Goal: Task Accomplishment & Management: Manage account settings

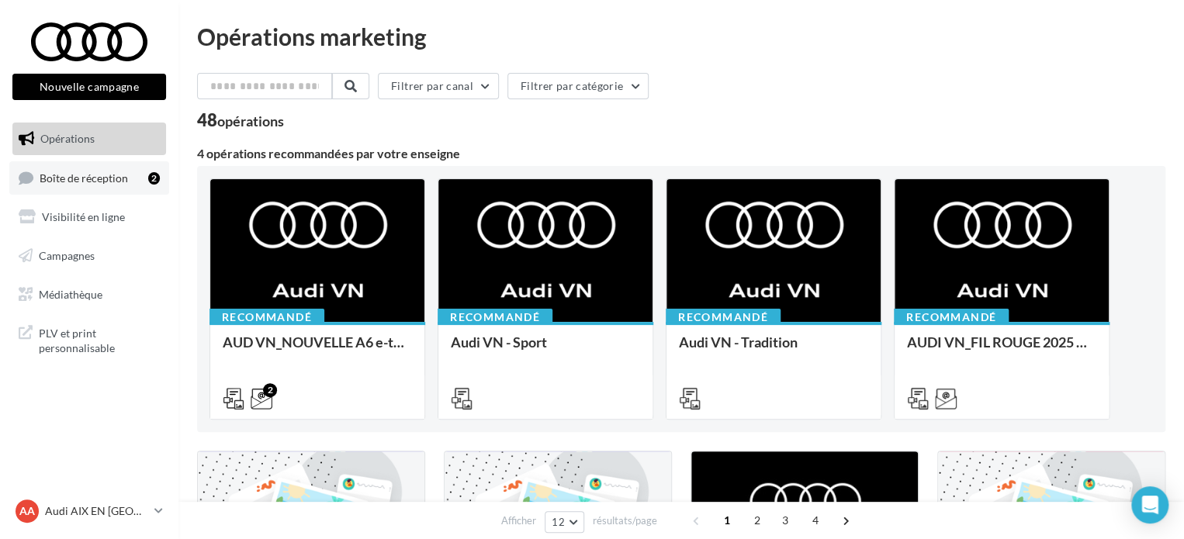
click at [115, 179] on span "Boîte de réception" at bounding box center [84, 177] width 88 height 13
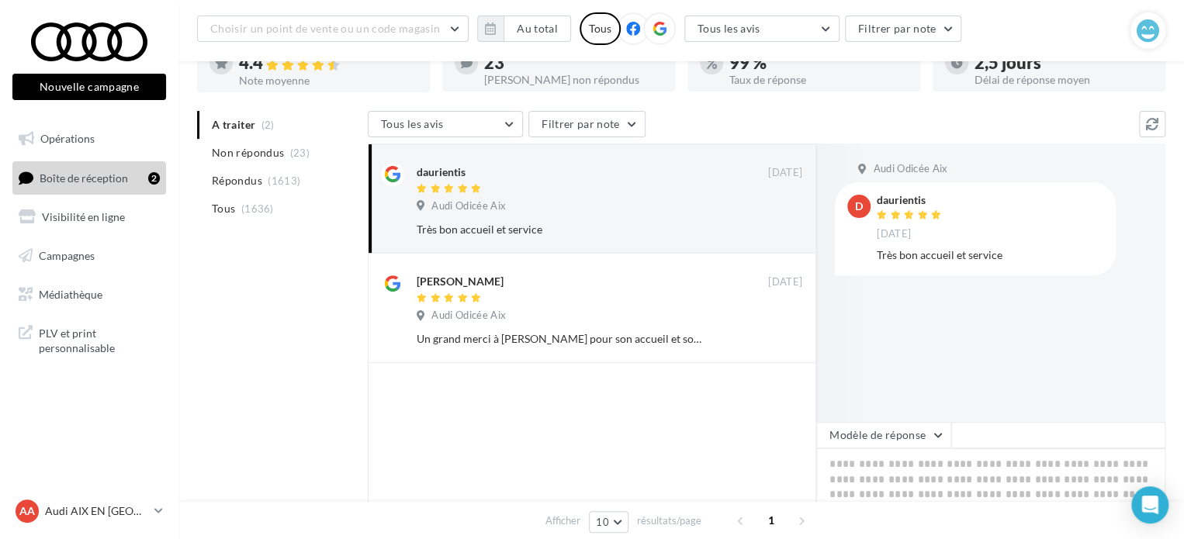
scroll to position [155, 0]
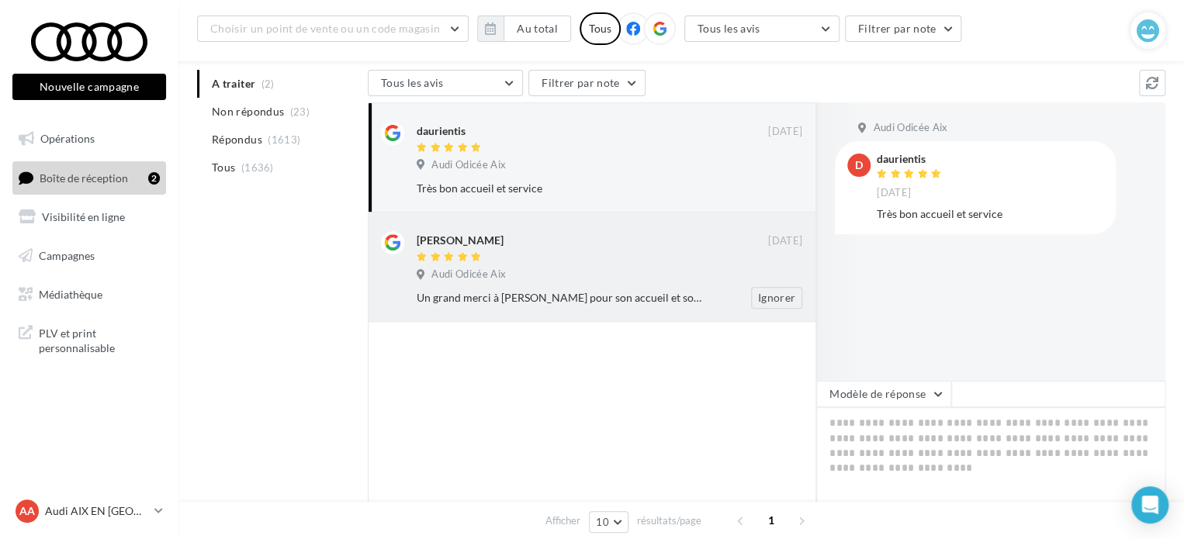
click at [633, 284] on div "[PERSON_NAME] [DATE] Audi Odicée Aix Un grand merci à [PERSON_NAME] pour son ac…" at bounding box center [609, 270] width 385 height 78
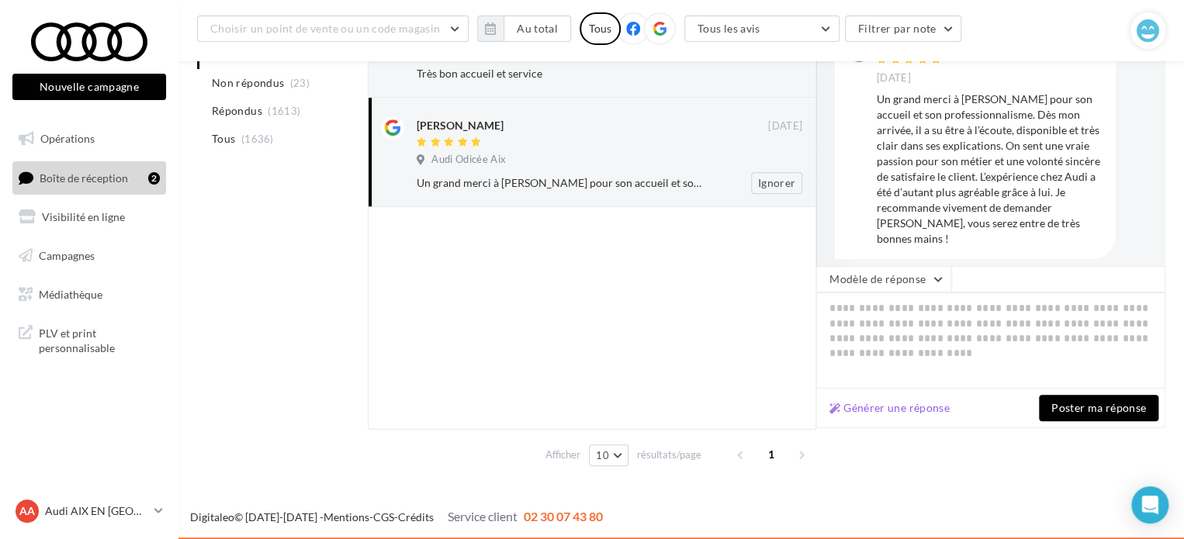
scroll to position [0, 0]
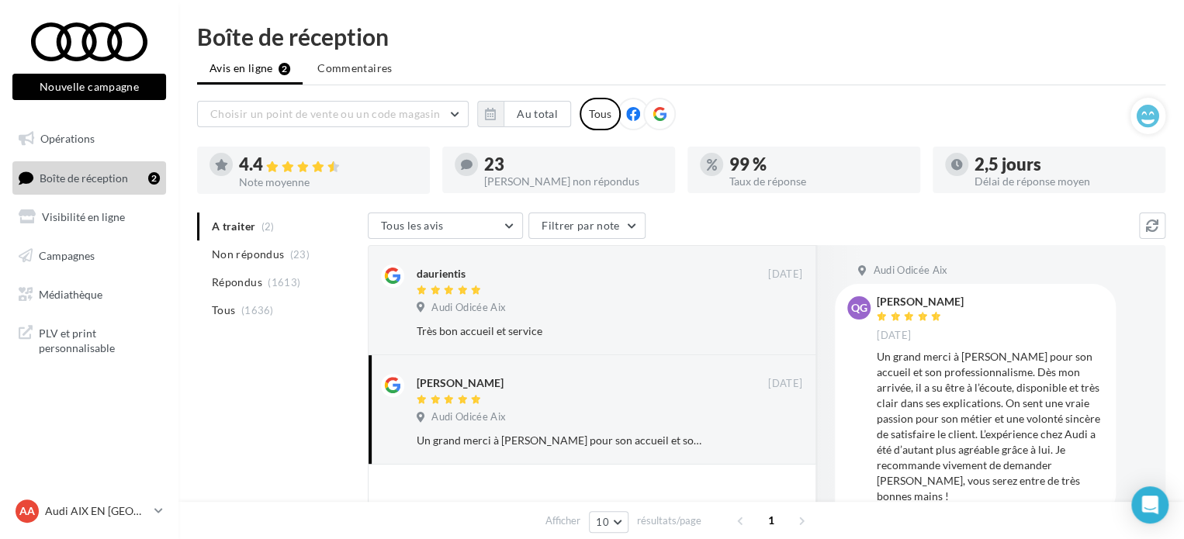
click at [294, 411] on div "A traiter (2) Non répondus (23) Répondus (1613) Tous (1636) Tous les avis Tous …" at bounding box center [681, 478] width 968 height 530
click at [523, 124] on button "Au total" at bounding box center [536, 114] width 67 height 26
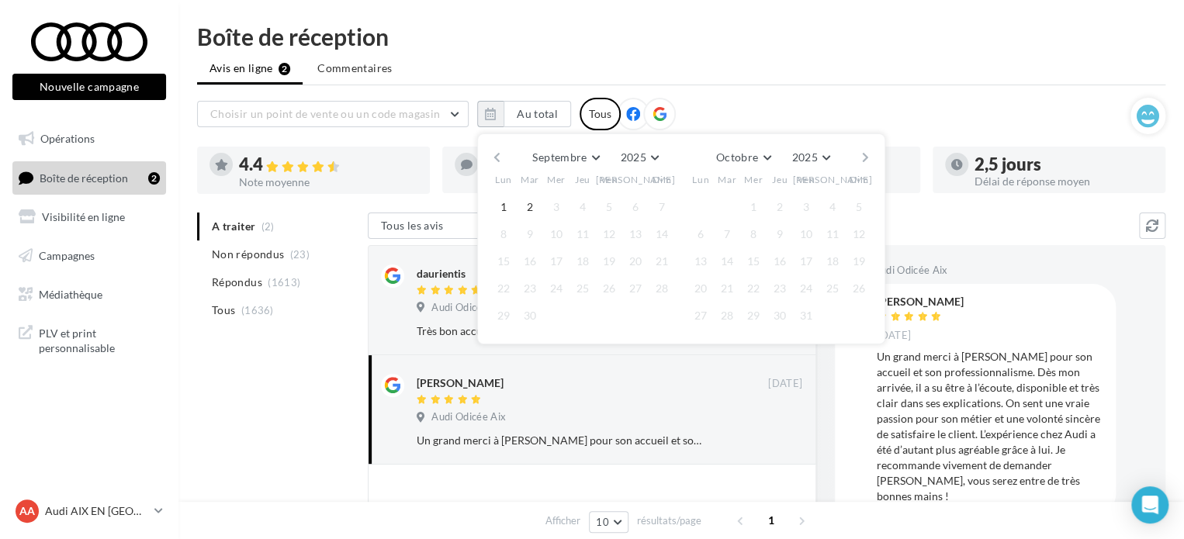
click at [497, 157] on button "button" at bounding box center [496, 158] width 13 height 22
click at [609, 204] on button "1" at bounding box center [608, 206] width 23 height 23
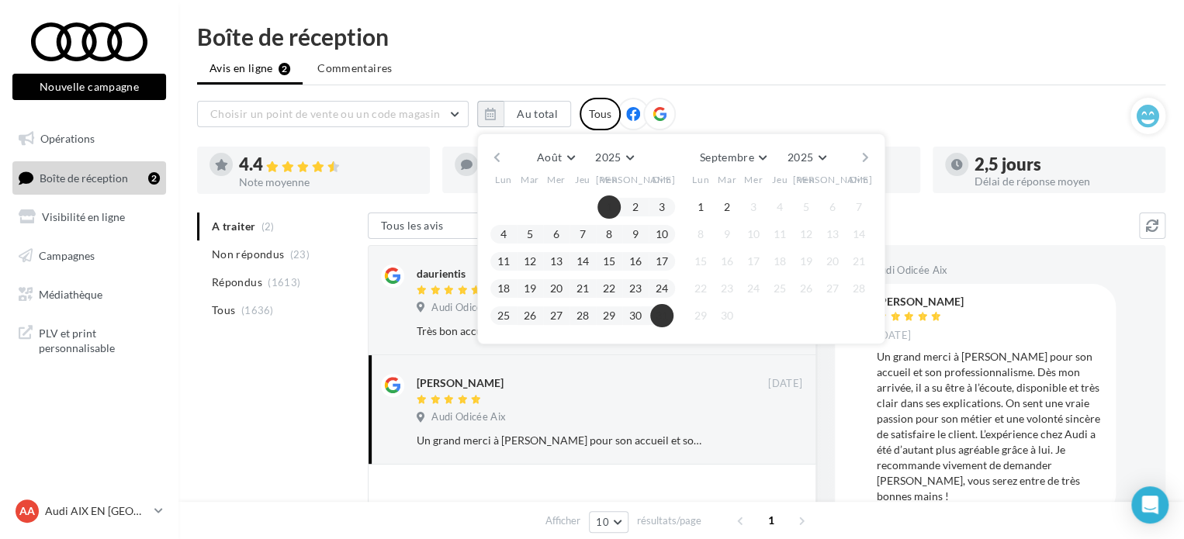
click at [655, 307] on button "31" at bounding box center [661, 315] width 23 height 23
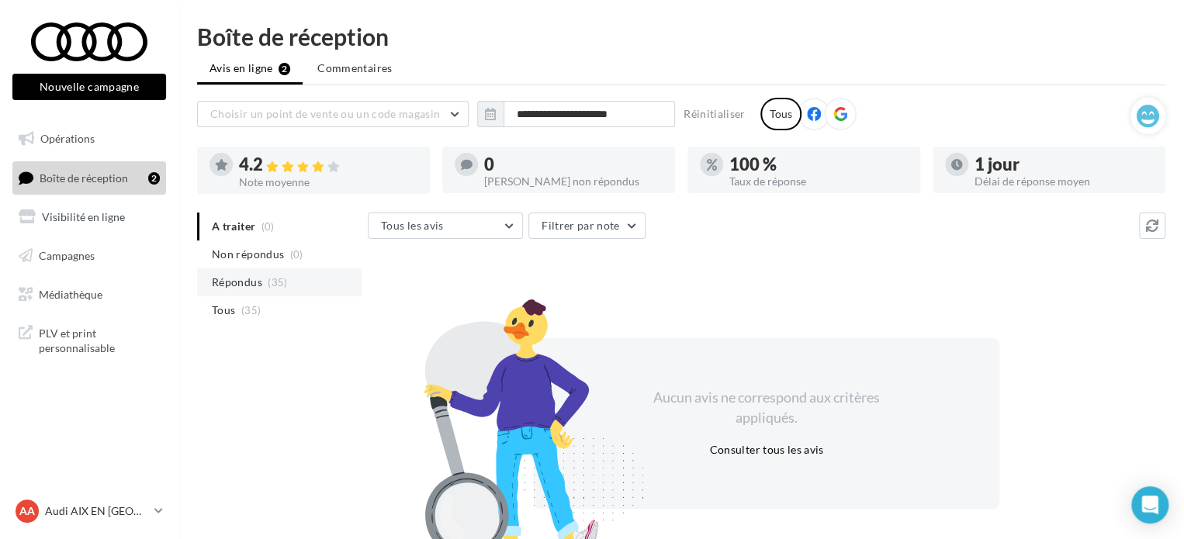
click at [288, 289] on li "Répondus (35)" at bounding box center [279, 282] width 164 height 28
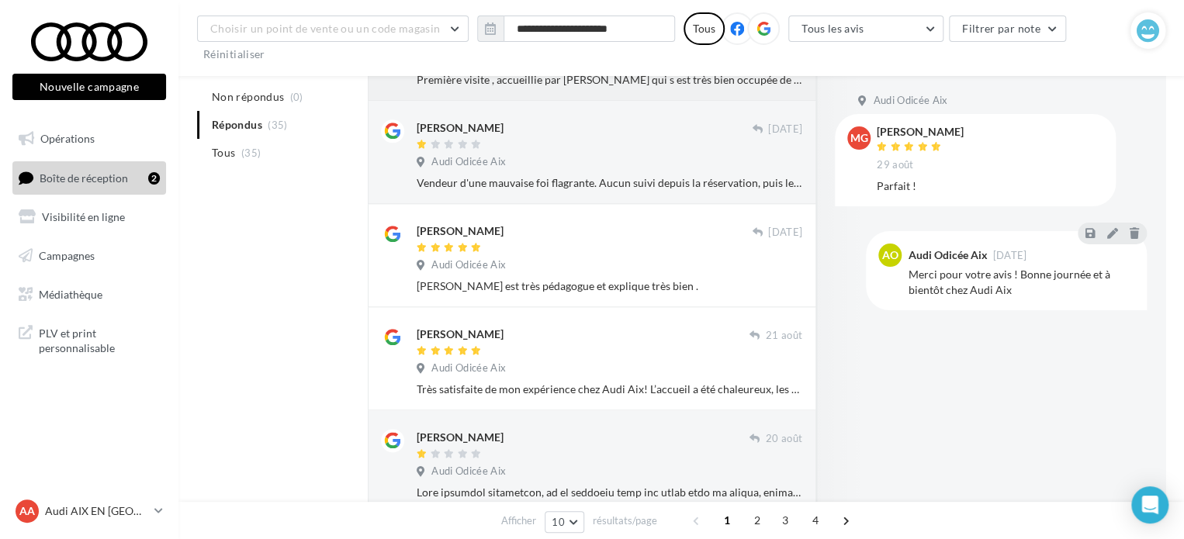
scroll to position [698, 0]
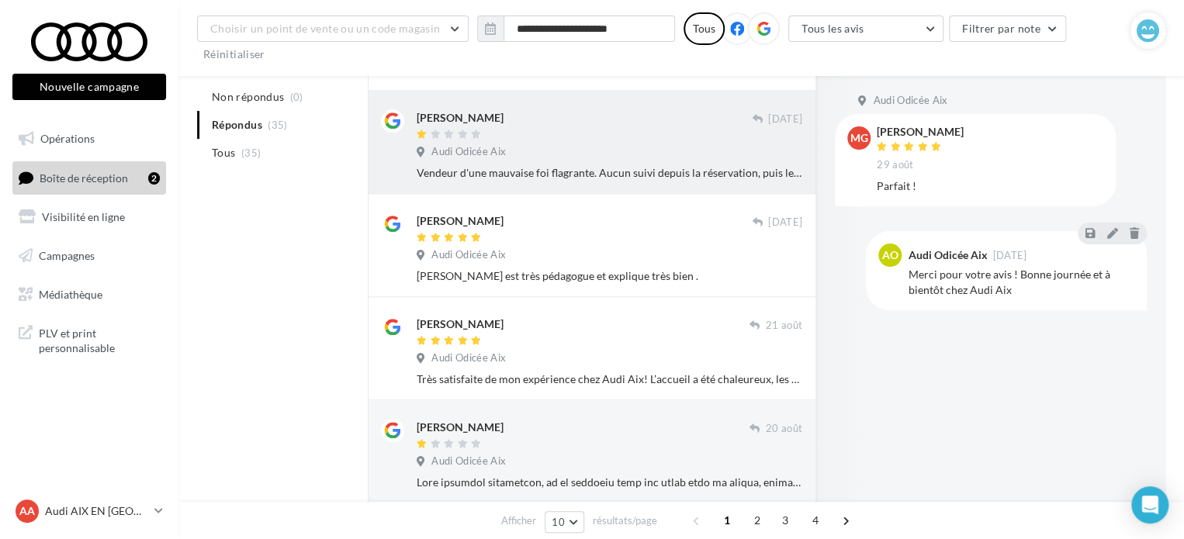
click at [632, 167] on div "Vendeur d'une mauvaise foi flagrante. Aucun suivi depuis la réservation, puis l…" at bounding box center [609, 173] width 385 height 16
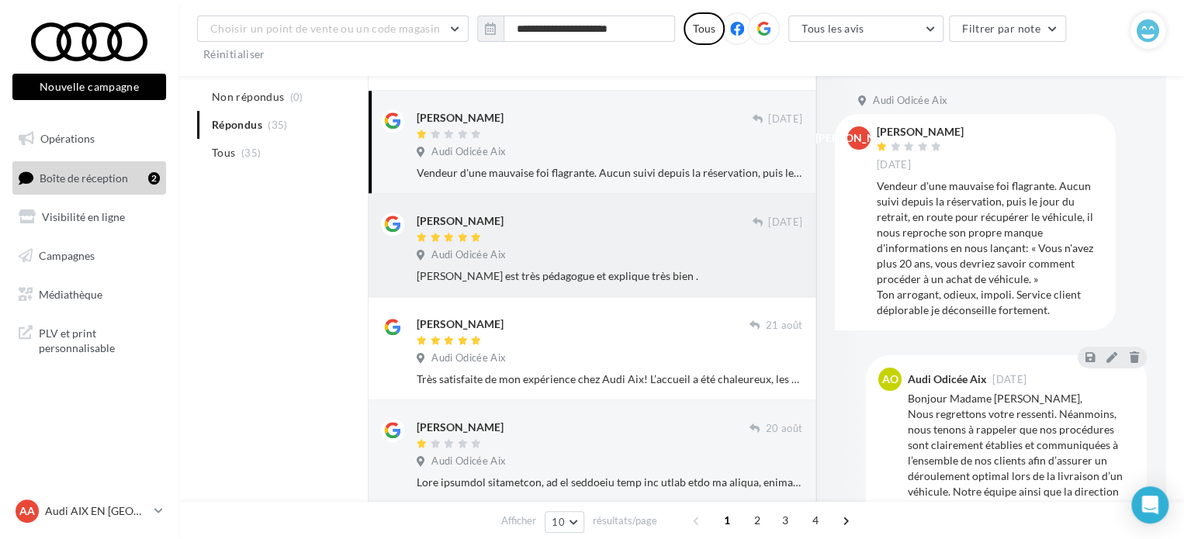
scroll to position [875, 0]
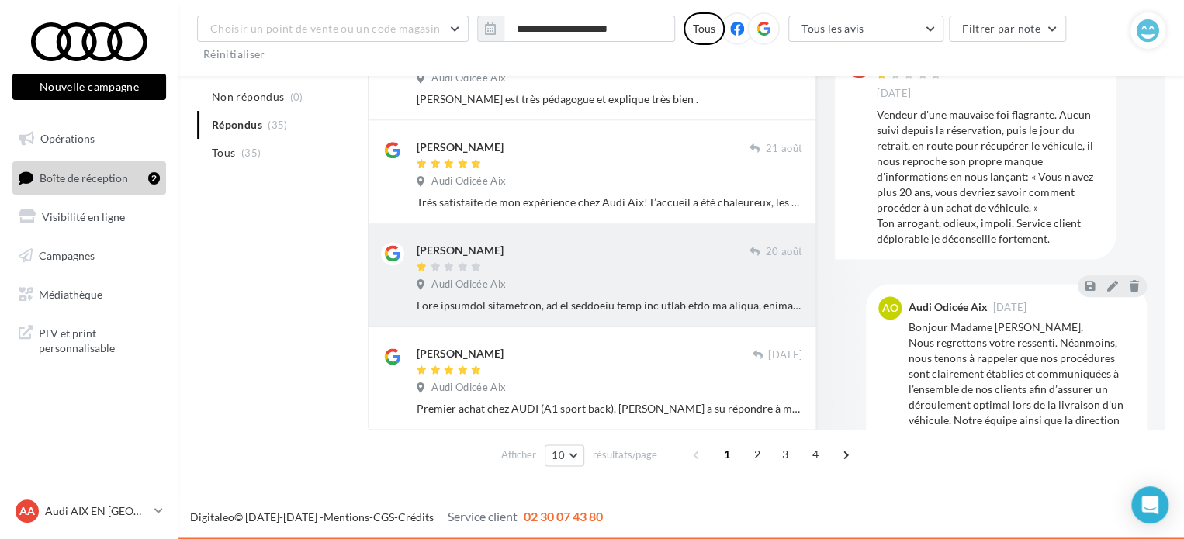
click at [634, 285] on div "Audi Odicée Aix" at bounding box center [609, 286] width 385 height 17
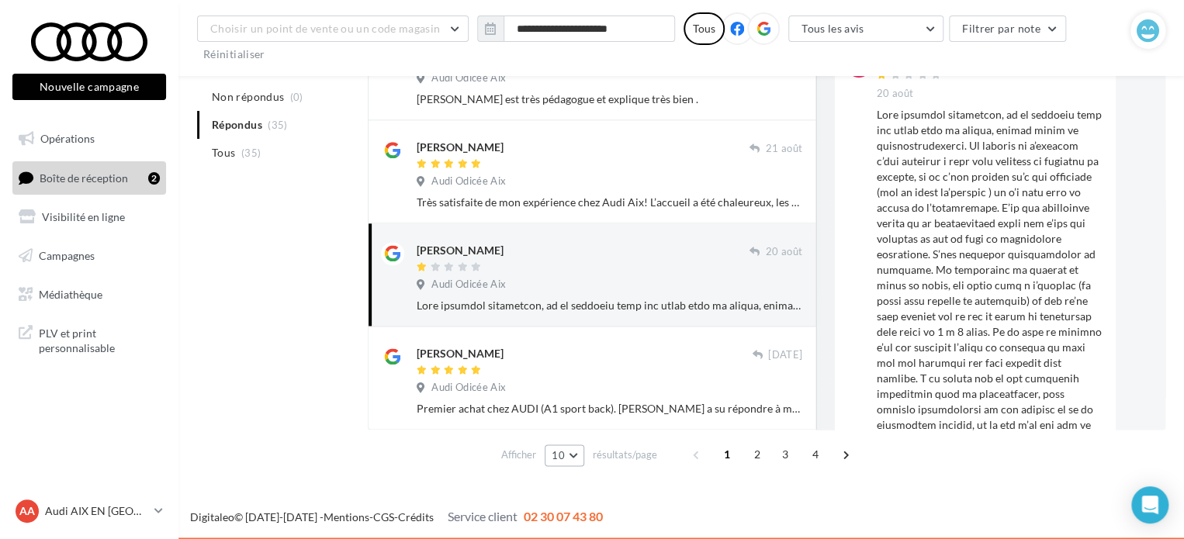
click at [559, 452] on span "10" at bounding box center [557, 455] width 13 height 12
click at [588, 424] on button "50" at bounding box center [599, 426] width 109 height 27
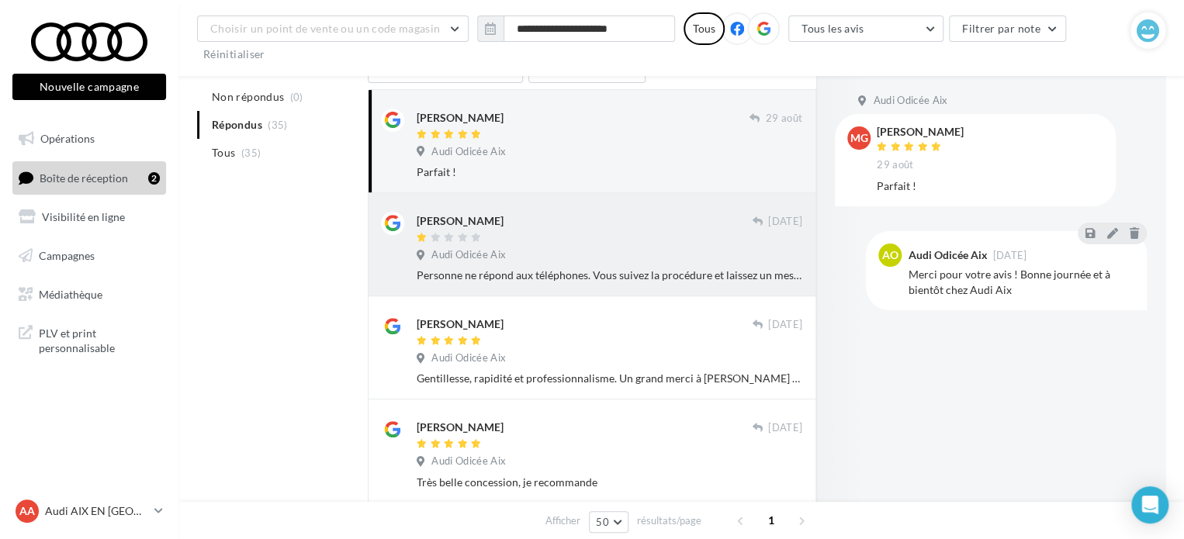
scroll to position [182, 0]
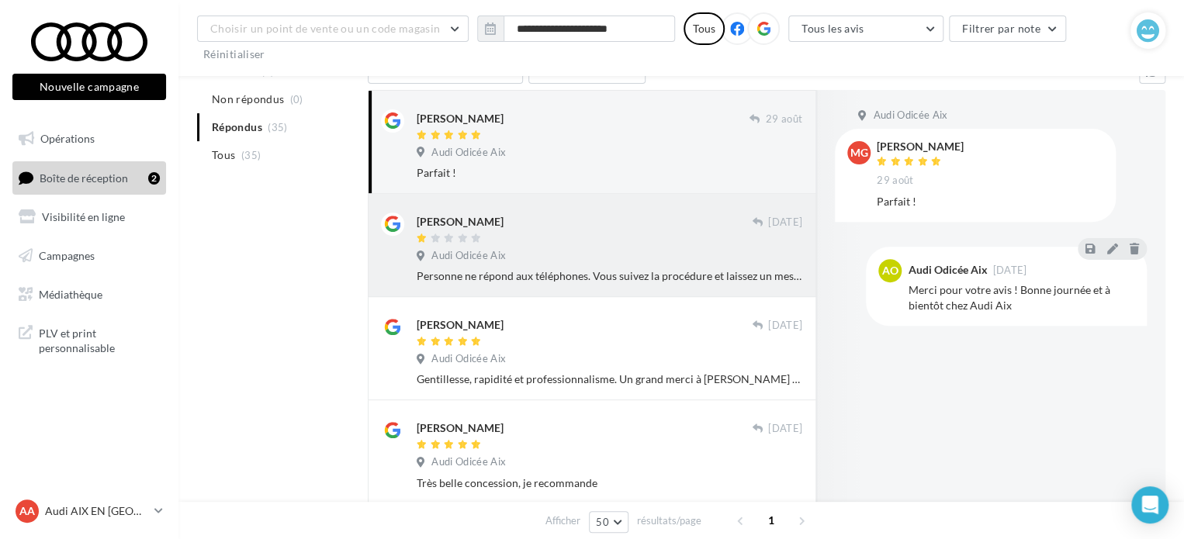
click at [637, 263] on div "Audi Odicée Aix" at bounding box center [609, 257] width 385 height 17
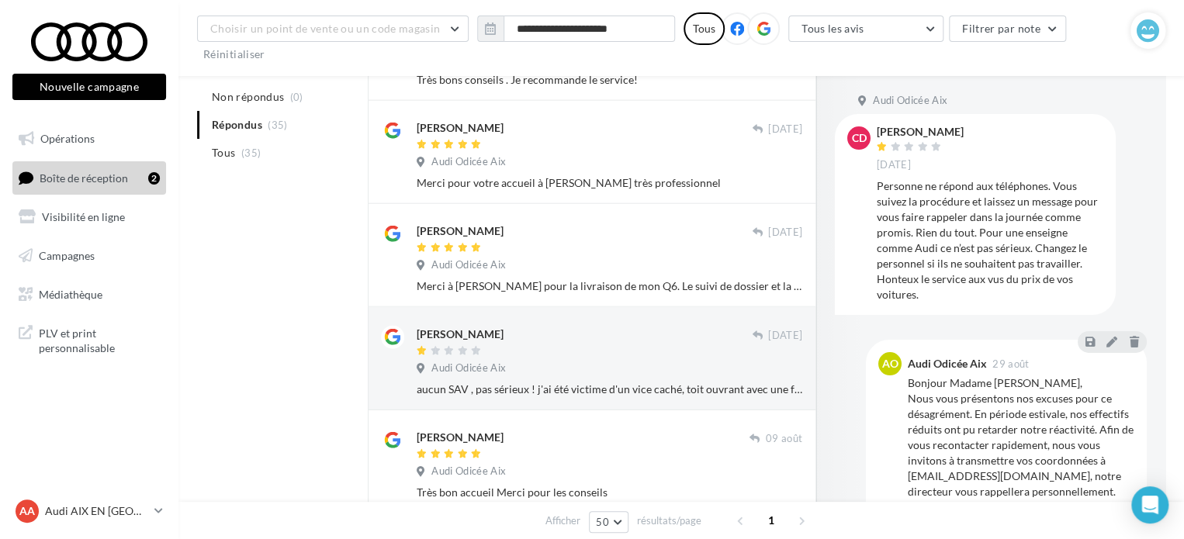
scroll to position [1810, 0]
